Goal: Go to known website: Go to known website

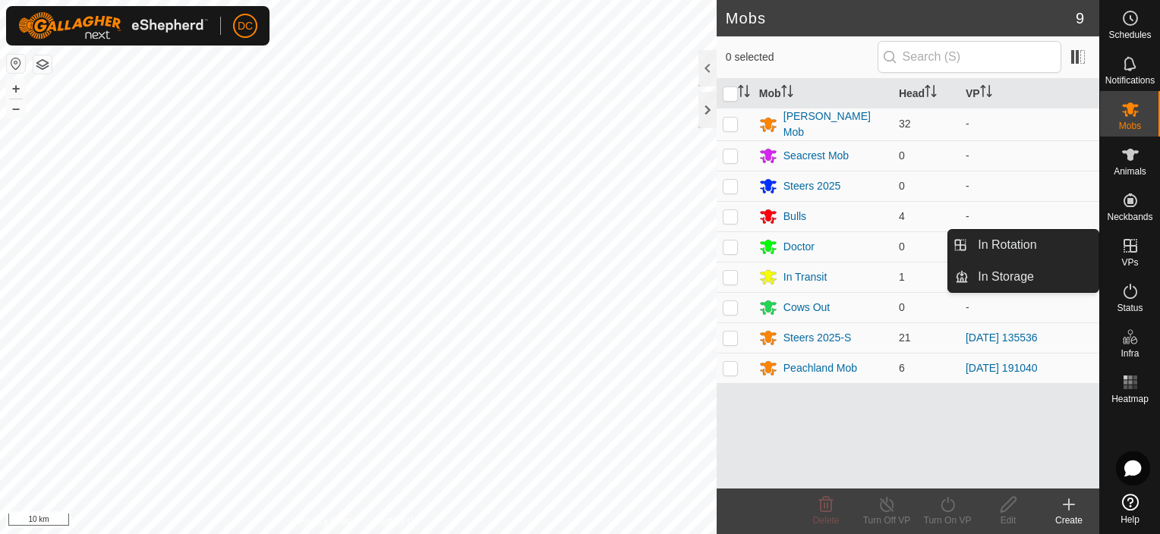
click at [1129, 244] on icon at bounding box center [1130, 246] width 14 height 14
click at [1027, 241] on link "In Rotation" at bounding box center [1033, 245] width 130 height 30
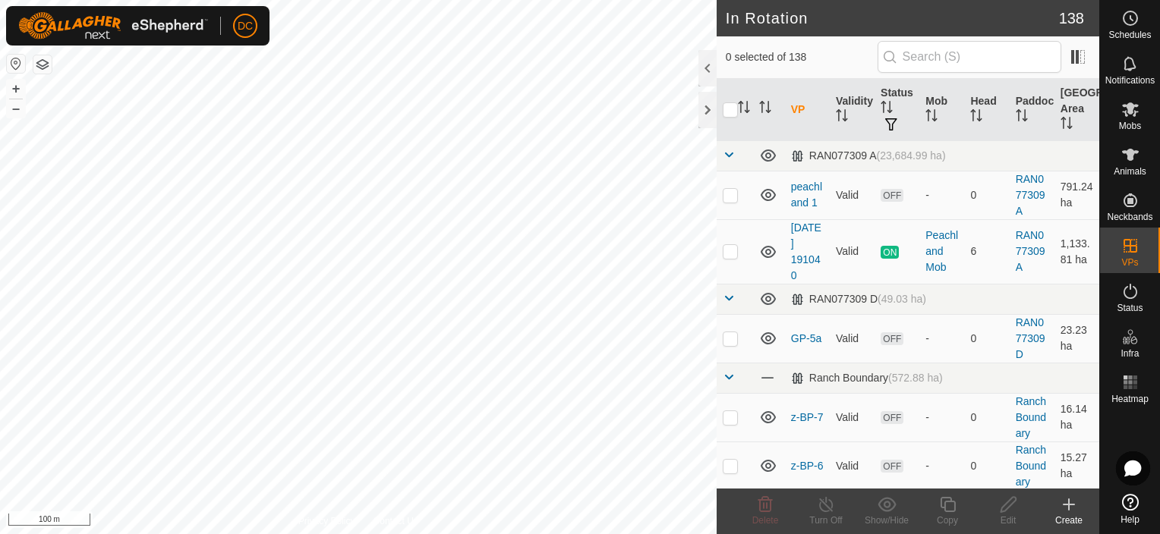
click at [1067, 502] on icon at bounding box center [1068, 505] width 18 height 18
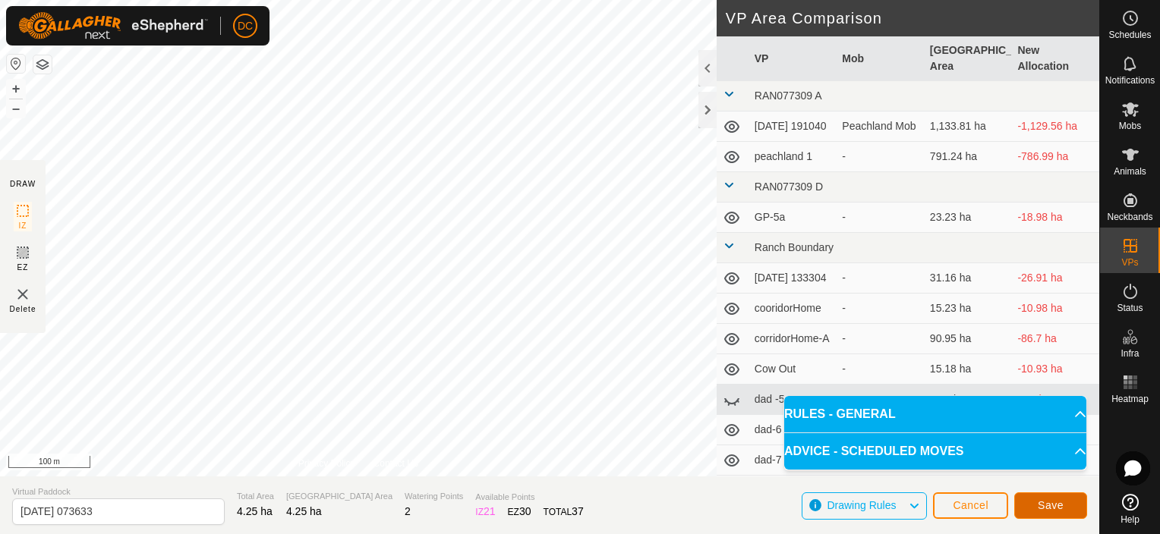
click at [1043, 502] on span "Save" at bounding box center [1050, 505] width 26 height 12
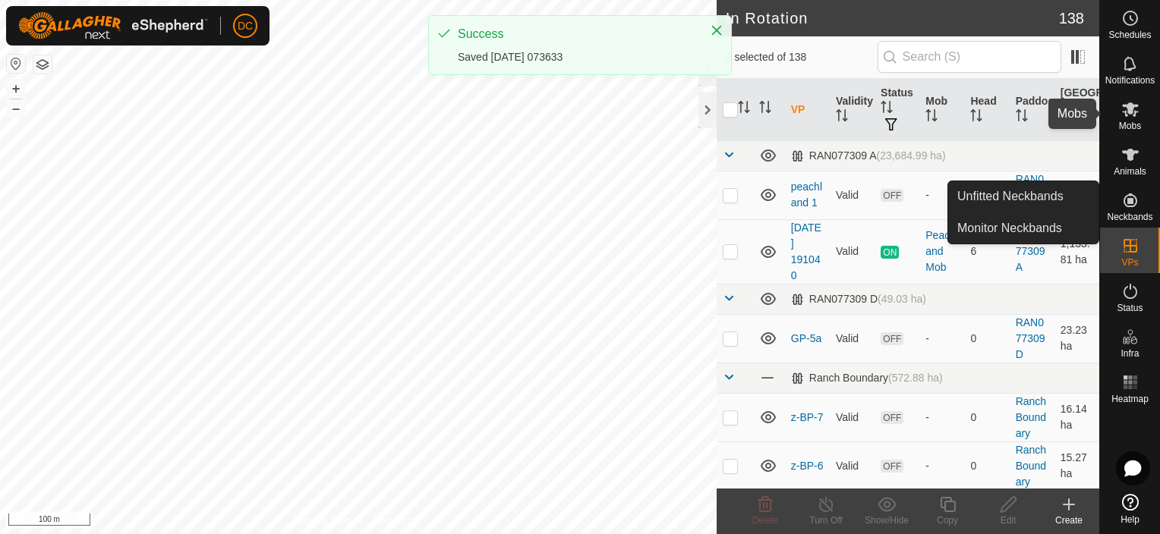
click at [1128, 114] on icon at bounding box center [1130, 109] width 18 height 18
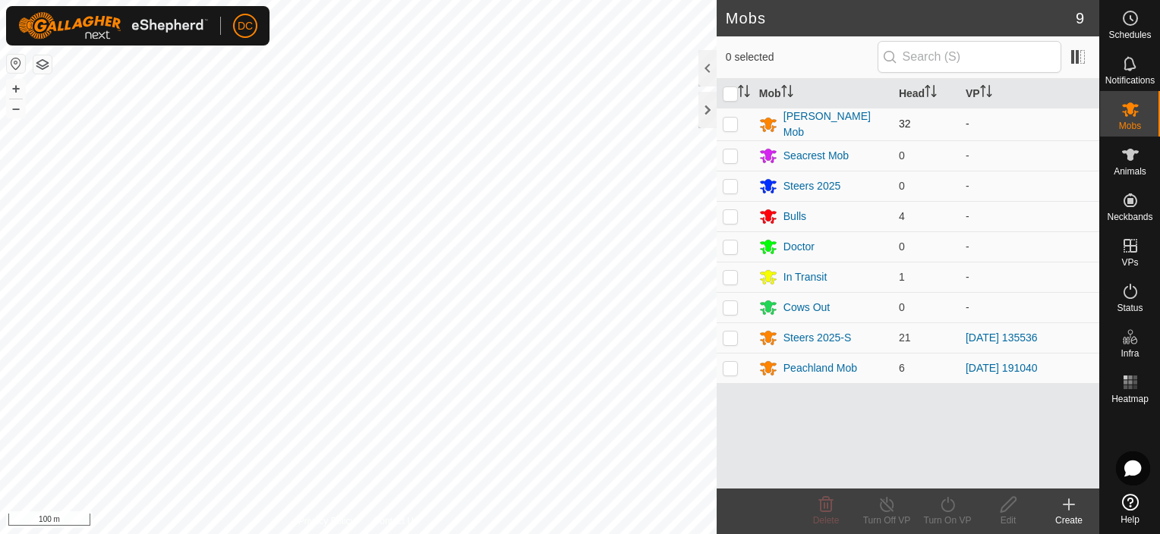
click at [723, 120] on p-checkbox at bounding box center [729, 124] width 15 height 12
checkbox input "true"
click at [732, 212] on p-checkbox at bounding box center [729, 216] width 15 height 12
checkbox input "true"
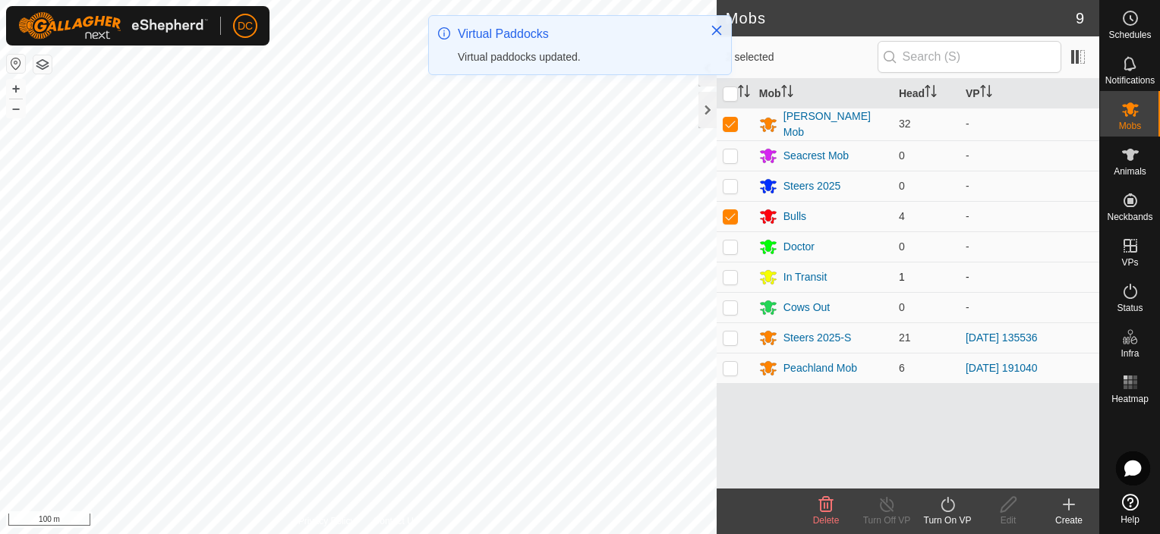
click at [732, 271] on p-checkbox at bounding box center [729, 277] width 15 height 12
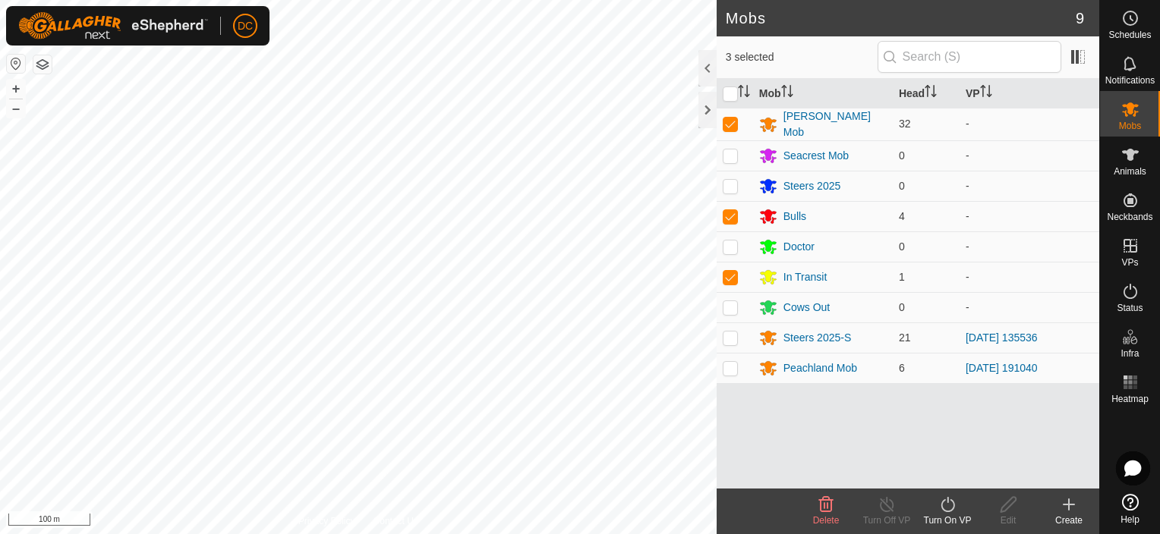
click at [946, 507] on icon at bounding box center [947, 505] width 19 height 18
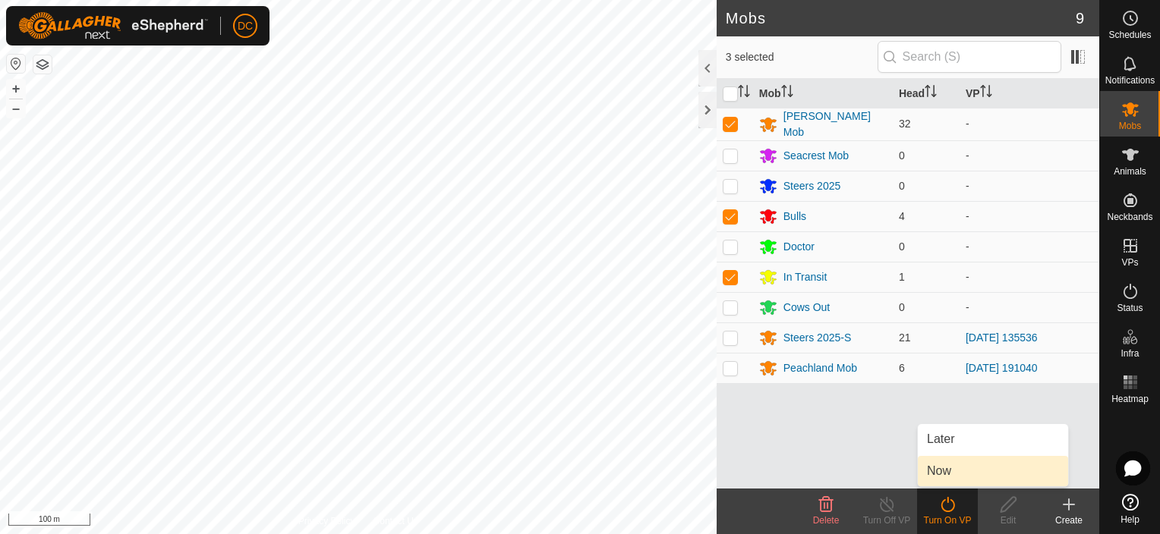
click at [957, 471] on link "Now" at bounding box center [992, 471] width 150 height 30
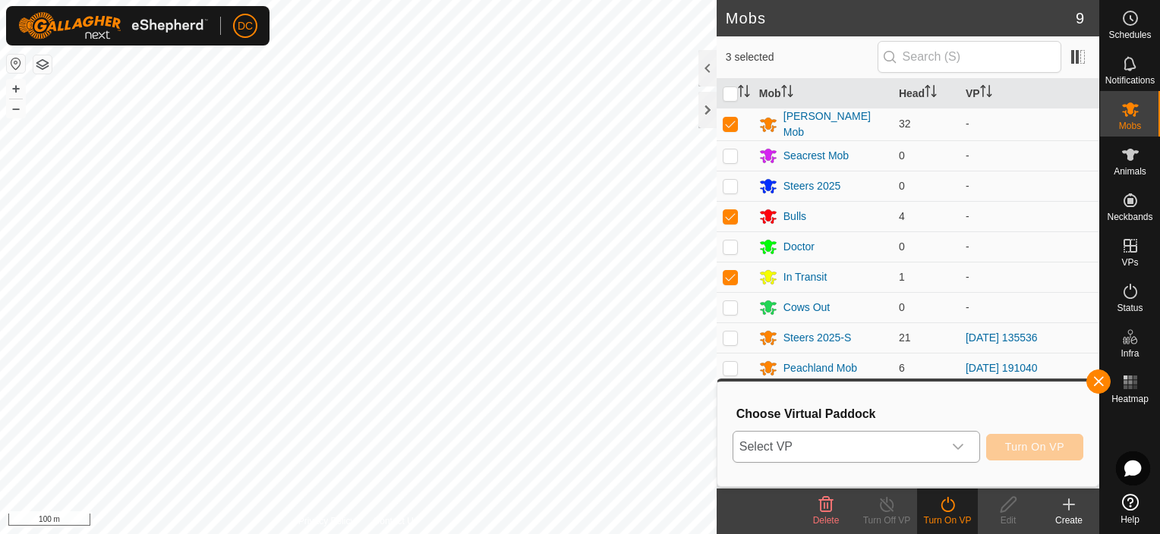
click at [958, 445] on icon "dropdown trigger" at bounding box center [958, 447] width 12 height 12
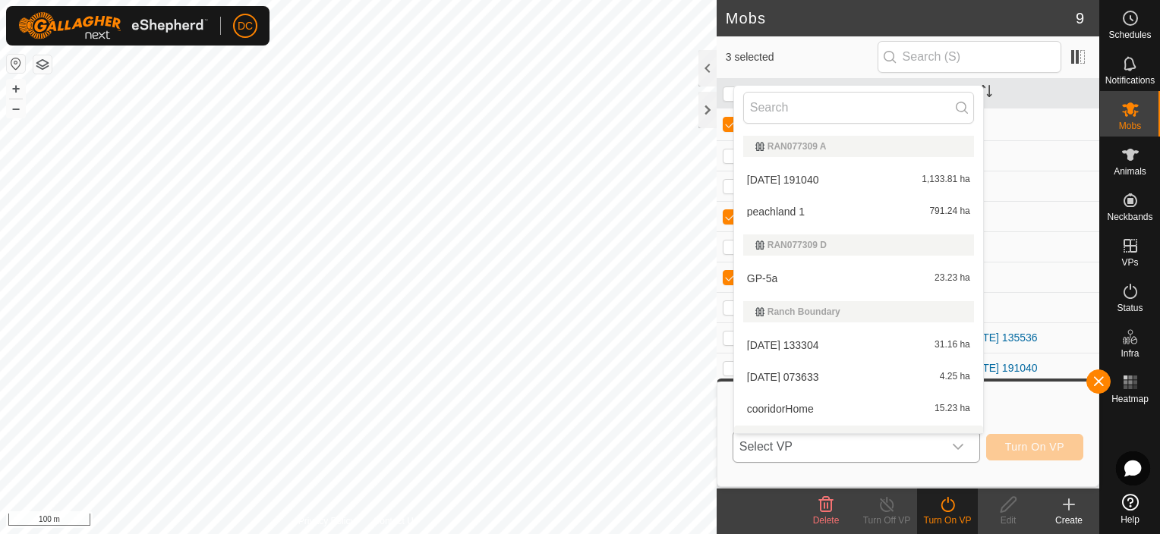
scroll to position [23, 0]
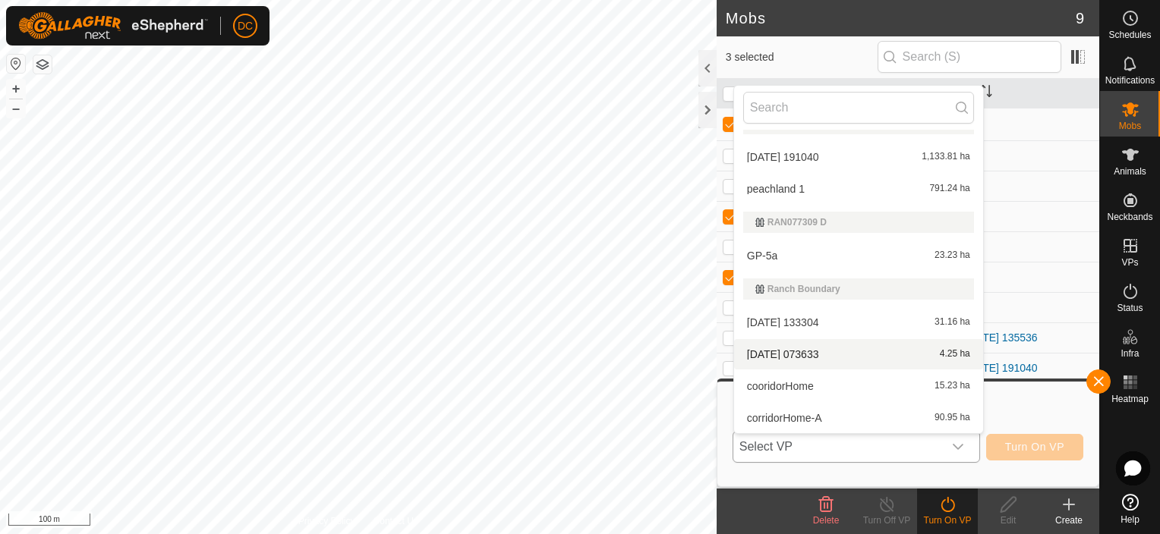
click at [848, 347] on li "[DATE] 073633 4.25 ha" at bounding box center [858, 354] width 249 height 30
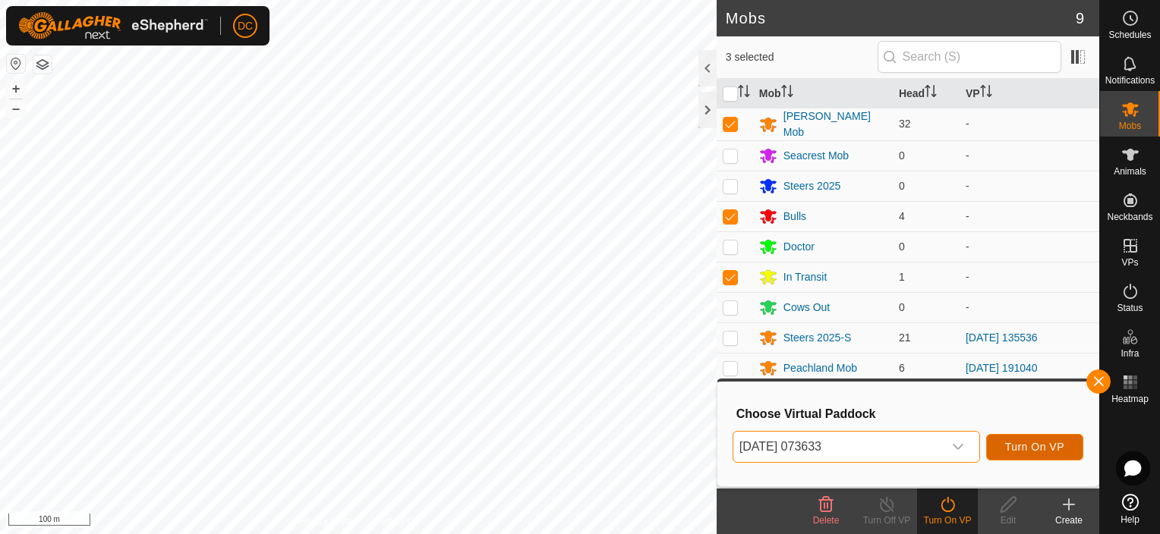
click at [1028, 444] on span "Turn On VP" at bounding box center [1034, 447] width 59 height 12
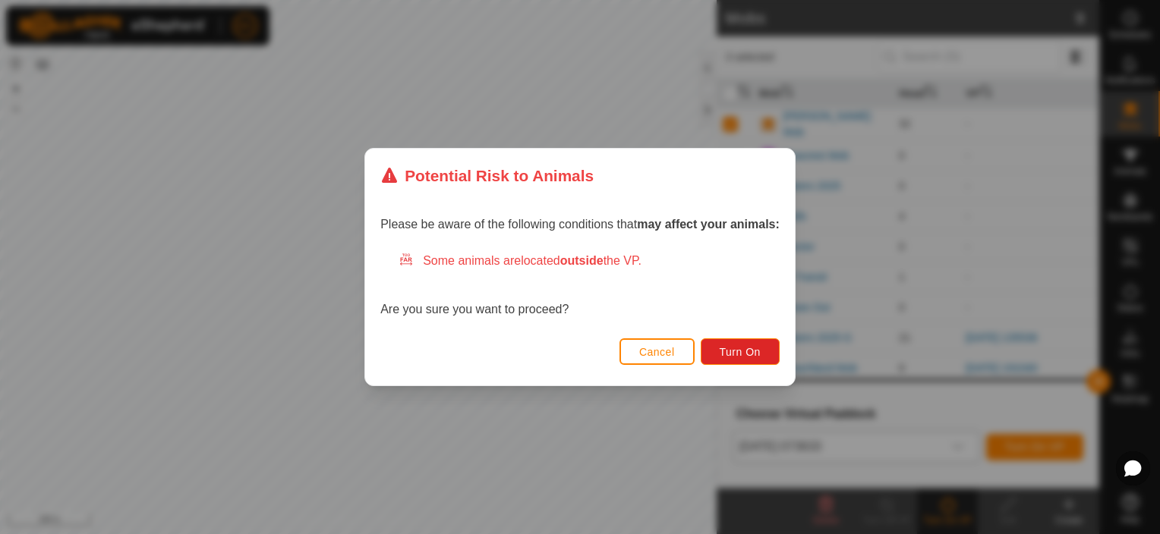
click at [655, 416] on div "Potential Risk to Animals Please be aware of the following conditions that may …" at bounding box center [580, 267] width 1160 height 534
click at [653, 411] on div "Potential Risk to Animals Please be aware of the following conditions that may …" at bounding box center [580, 267] width 1160 height 534
click at [649, 351] on span "Cancel" at bounding box center [657, 352] width 36 height 12
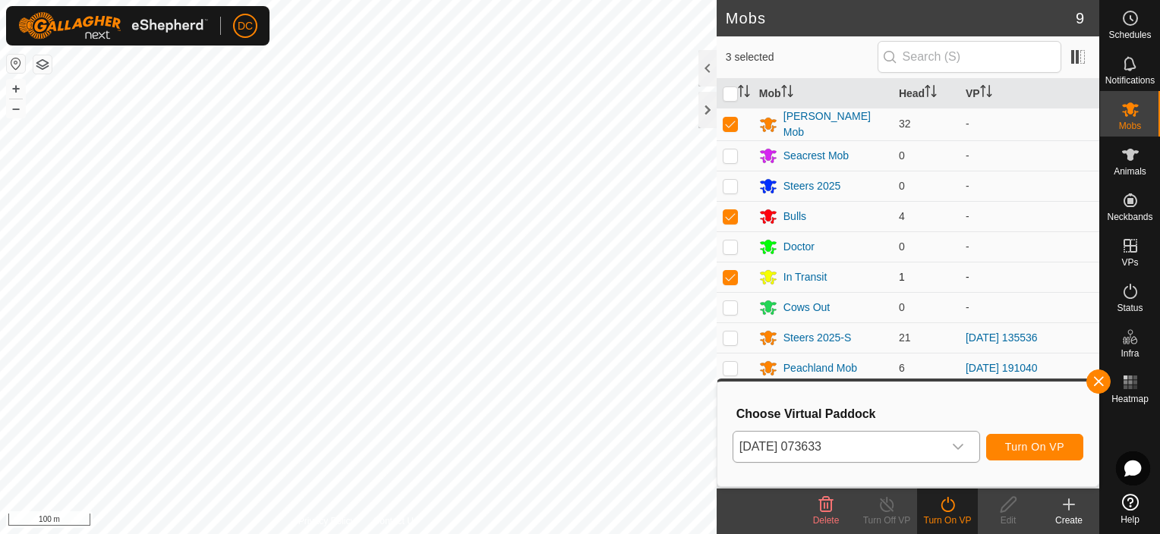
click at [729, 274] on p-checkbox at bounding box center [729, 277] width 15 height 12
checkbox input "false"
click at [1026, 443] on span "Turn On VP" at bounding box center [1034, 447] width 59 height 12
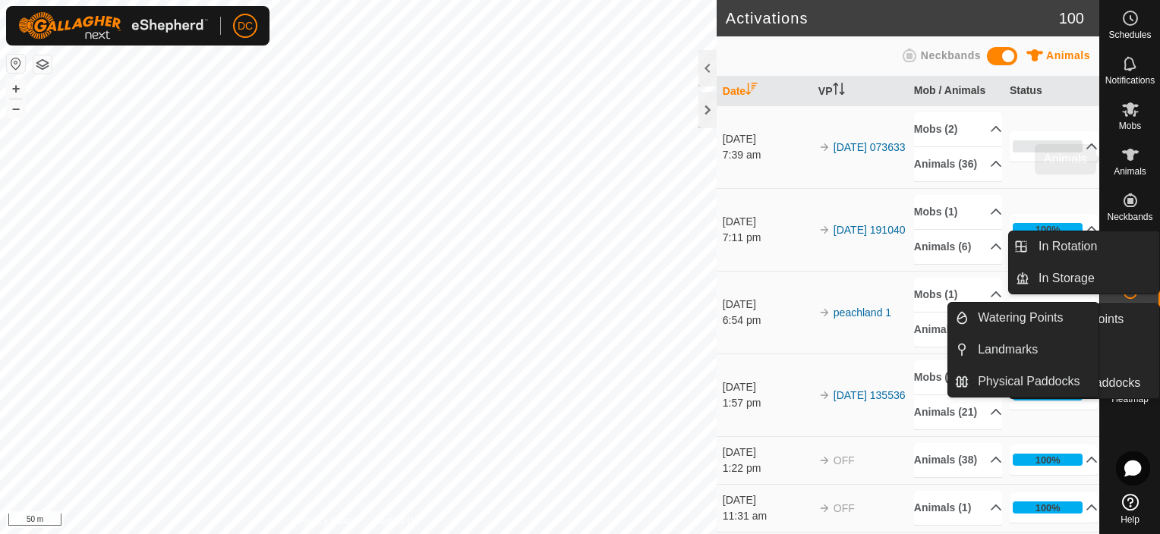
click at [1135, 158] on icon at bounding box center [1130, 155] width 18 height 18
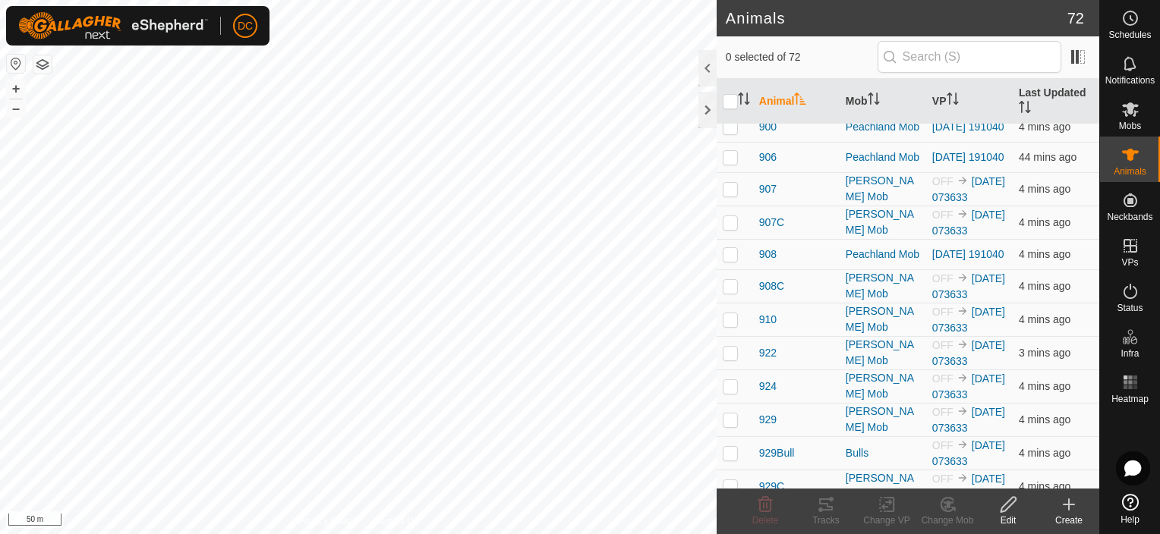
scroll to position [610, 0]
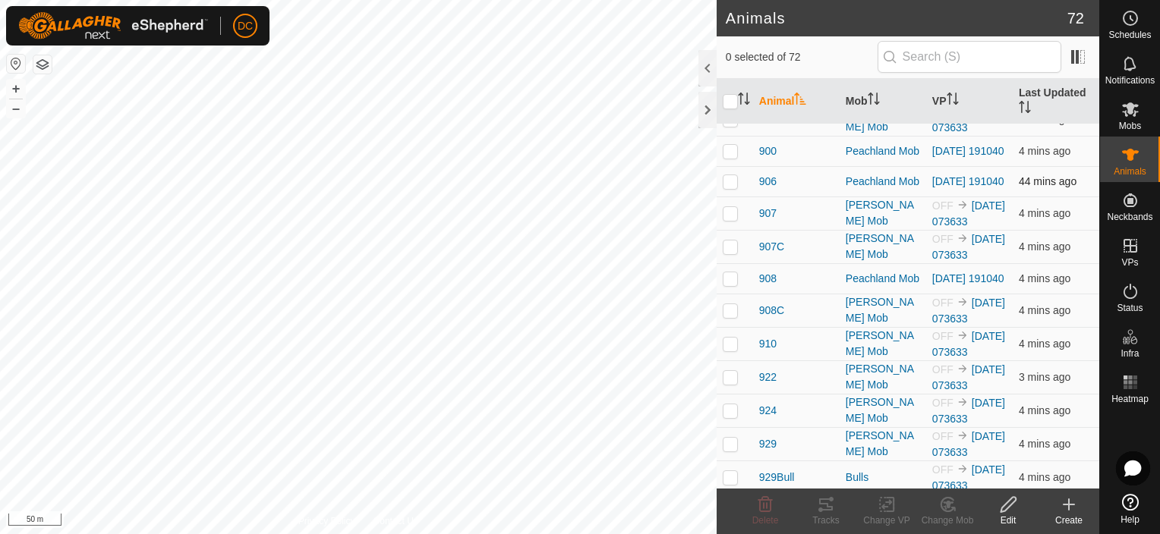
click at [730, 182] on p-checkbox at bounding box center [729, 181] width 15 height 12
checkbox input "true"
click at [821, 507] on icon at bounding box center [826, 505] width 18 height 18
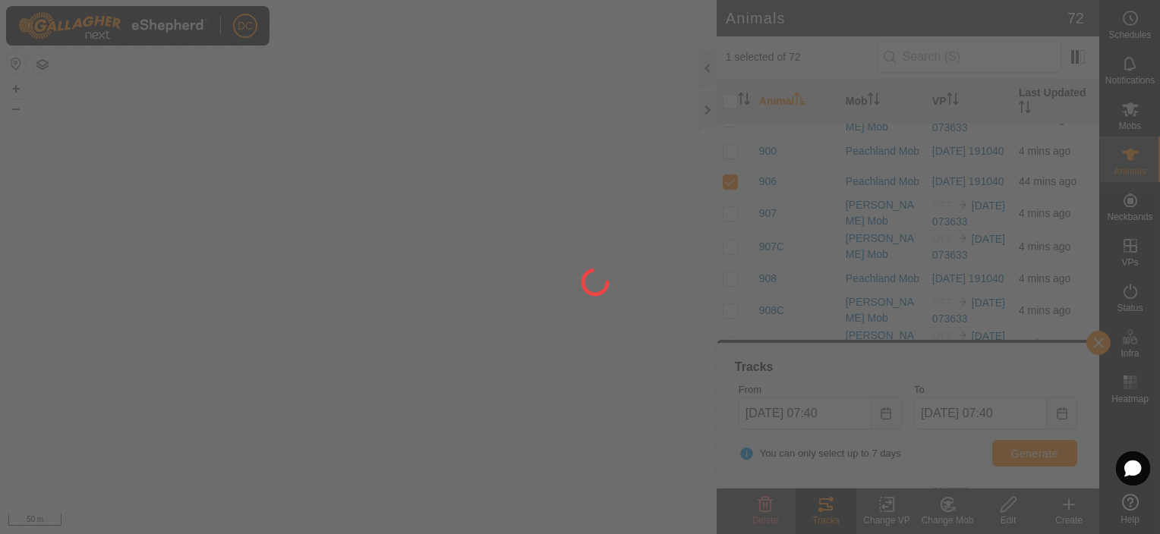
drag, startPoint x: 414, startPoint y: 279, endPoint x: 502, endPoint y: 568, distance: 302.5
click at [502, 533] on html "DC Schedules Notifications Mobs Animals Neckbands VPs Status Infra Heatmap Help…" at bounding box center [580, 267] width 1160 height 534
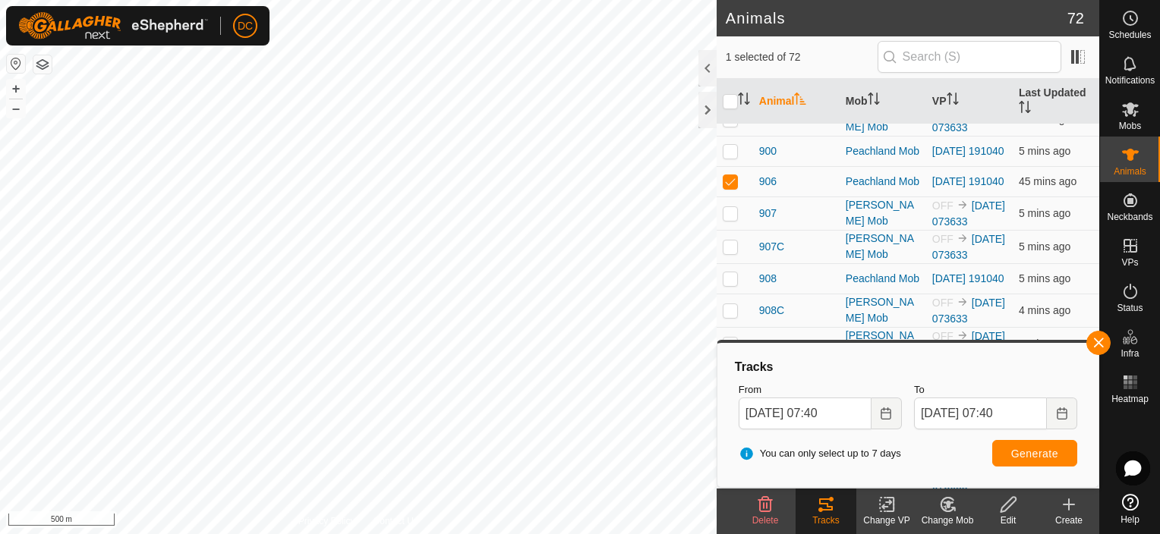
click at [522, 533] on html "DC Schedules Notifications Mobs Animals Neckbands VPs Status Infra Heatmap Help…" at bounding box center [580, 267] width 1160 height 534
click at [381, 519] on div "Privacy Policy Contact Us [DATE] 073633 Type: Inclusion Zone 36 Animals + – ⇧ i…" at bounding box center [358, 267] width 716 height 534
click at [295, 533] on html "DC Schedules Notifications Mobs Animals Neckbands VPs Status Infra Heatmap Help…" at bounding box center [580, 267] width 1160 height 534
click at [244, 533] on html "DC Schedules Notifications Mobs Animals Neckbands VPs Status Infra Heatmap Help…" at bounding box center [580, 267] width 1160 height 534
click at [226, 533] on html "DC Schedules Notifications Mobs Animals Neckbands VPs Status Infra Heatmap Help…" at bounding box center [580, 267] width 1160 height 534
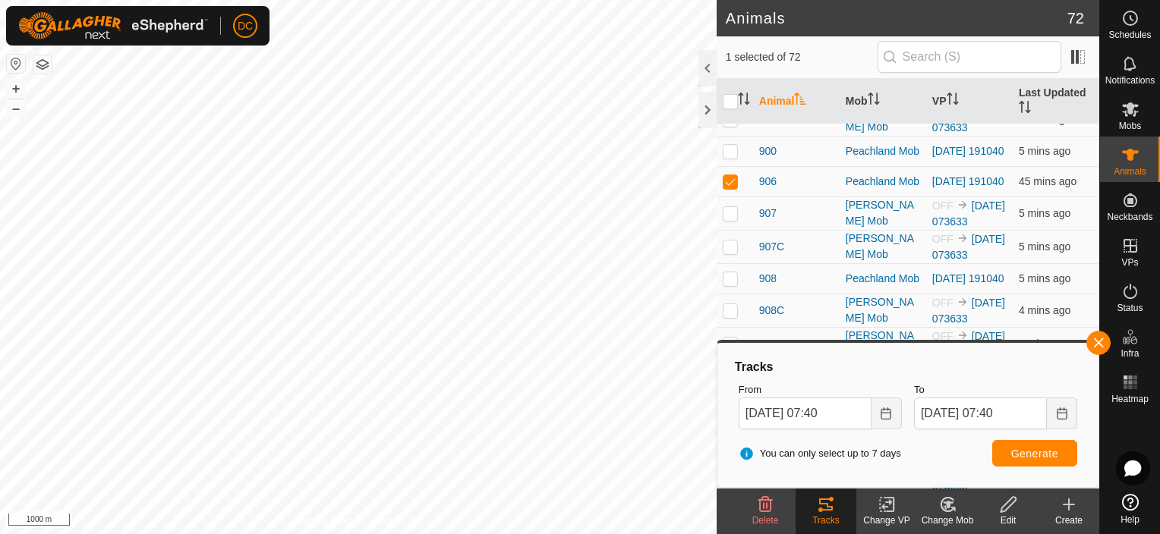
click at [263, 533] on html "DC Schedules Notifications Mobs Animals Neckbands VPs Status Infra Heatmap Help…" at bounding box center [580, 267] width 1160 height 534
click at [376, 533] on html "DC Schedules Notifications Mobs Animals Neckbands VPs Status Infra Heatmap Help…" at bounding box center [580, 267] width 1160 height 534
click at [351, 533] on html "DC Schedules Notifications Mobs Animals Neckbands VPs Status Infra Heatmap Help…" at bounding box center [580, 267] width 1160 height 534
click at [291, 533] on html "DC Schedules Notifications Mobs Animals Neckbands VPs Status Infra Heatmap Help…" at bounding box center [580, 267] width 1160 height 534
click at [416, 533] on html "DC Schedules Notifications Mobs Animals Neckbands VPs Status Infra Heatmap Help…" at bounding box center [580, 267] width 1160 height 534
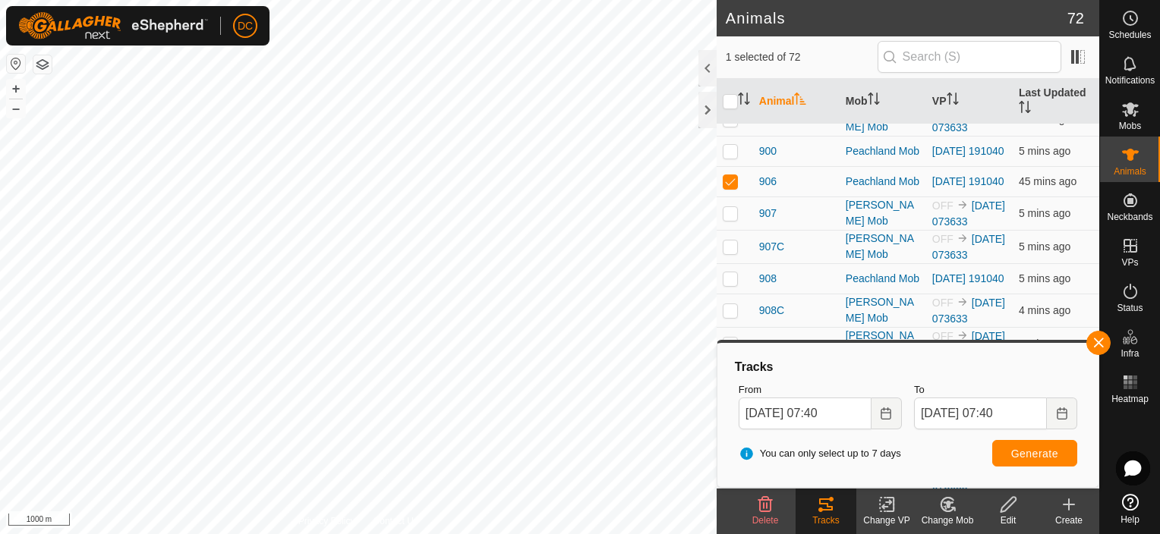
click at [455, 533] on html "DC Schedules Notifications Mobs Animals Neckbands VPs Status Infra Heatmap Help…" at bounding box center [580, 267] width 1160 height 534
